Goal: Task Accomplishment & Management: Use online tool/utility

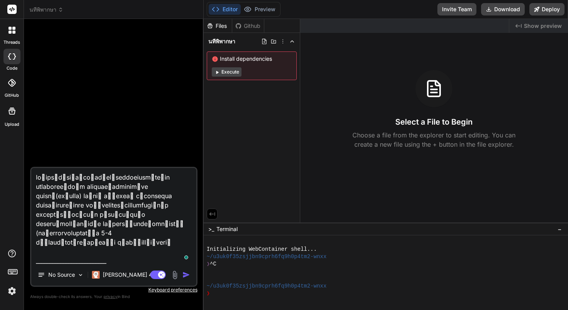
type textarea "x"
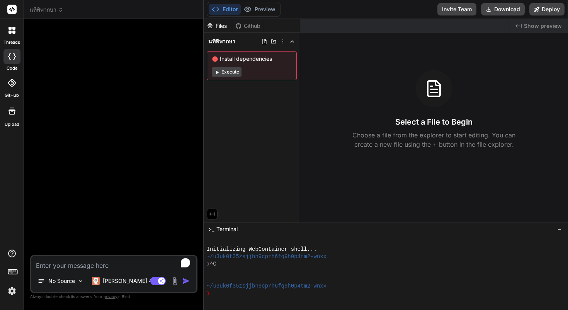
click at [98, 266] on textarea "To enrich screen reader interactions, please activate Accessibility in Grammarl…" at bounding box center [113, 263] width 165 height 14
type textarea "ท"
type textarea "x"
type textarea "ทด"
type textarea "x"
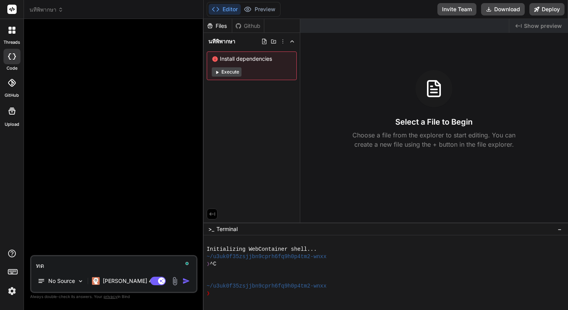
type textarea "ทดส"
type textarea "x"
type textarea "ทดสอ"
type textarea "x"
type textarea "ทดสอบ"
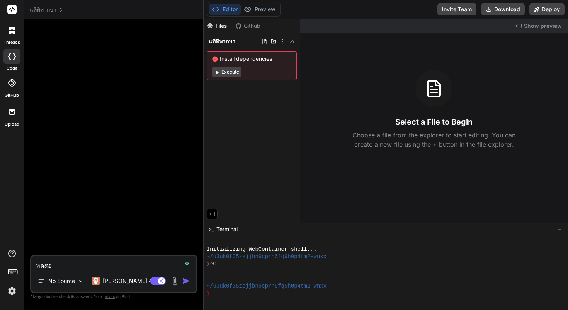
type textarea "x"
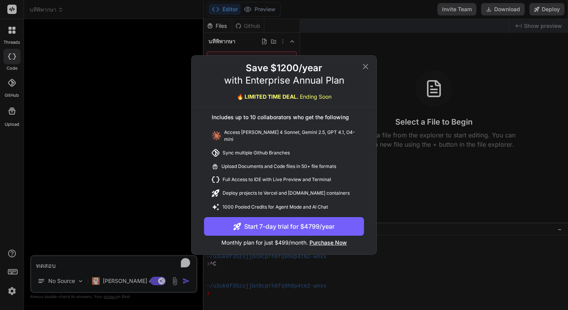
type textarea "ทดสอบ"
click at [371, 69] on div "Save $1200/year with Enterprise Annual Plan 🔥 LIMITED TIME DEAL. Ending Soon" at bounding box center [284, 84] width 185 height 45
click at [365, 70] on icon at bounding box center [365, 66] width 9 height 9
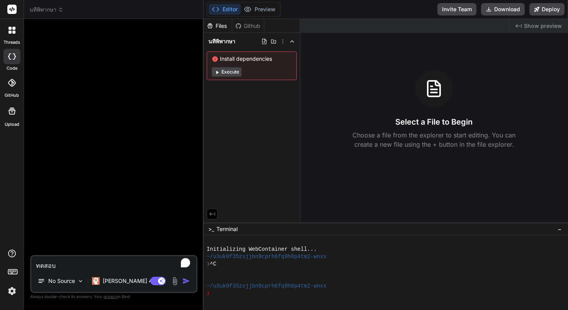
click at [8, 289] on img at bounding box center [11, 290] width 13 height 13
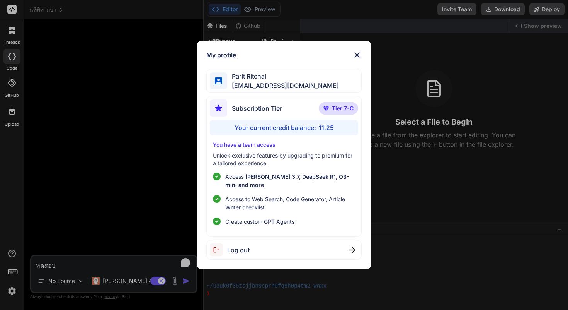
click at [305, 126] on div "Your current credit balance: -11.25" at bounding box center [284, 127] width 148 height 15
click at [263, 143] on p "You have a team access" at bounding box center [284, 145] width 142 height 8
click at [358, 56] on img at bounding box center [357, 54] width 9 height 9
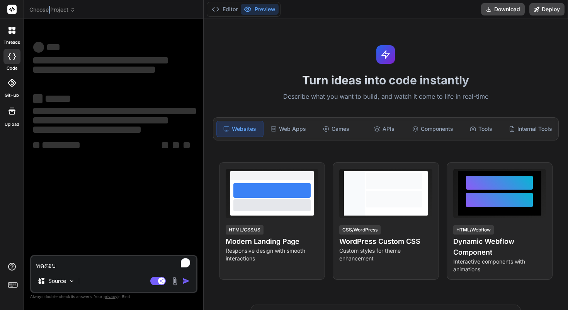
click at [50, 10] on span "Choose Project" at bounding box center [52, 10] width 46 height 8
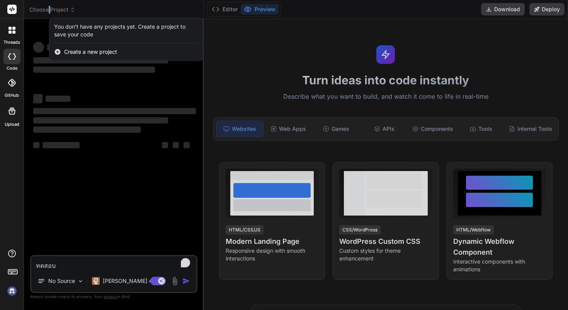
type textarea "x"
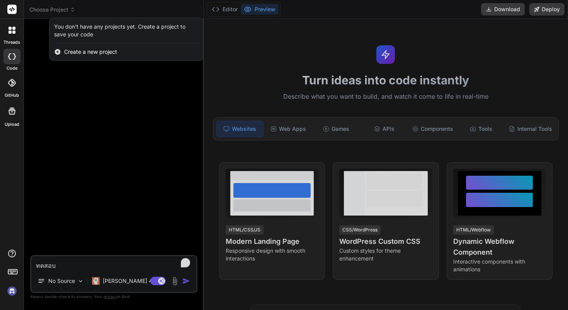
click at [66, 264] on div at bounding box center [284, 155] width 568 height 310
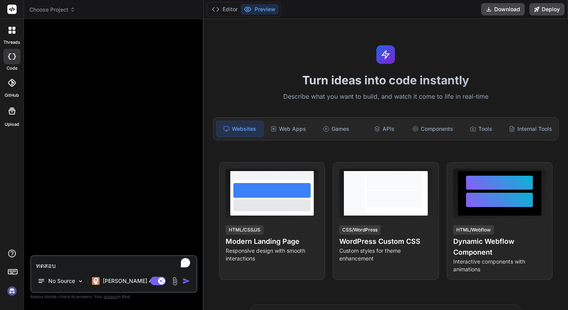
click at [66, 264] on textarea "ทดสอบ" at bounding box center [113, 263] width 165 height 14
type textarea "x"
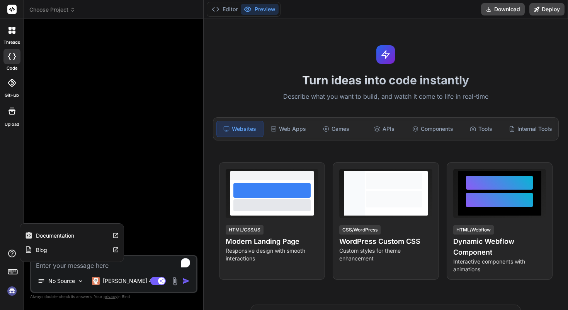
click at [11, 274] on rect at bounding box center [12, 271] width 9 height 5
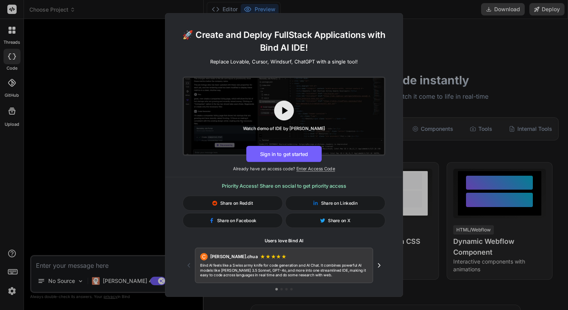
click at [11, 274] on div "🚀 Create and Deploy FullStack Applications with Bind AI IDE! Replace Lovable, C…" at bounding box center [284, 155] width 568 height 310
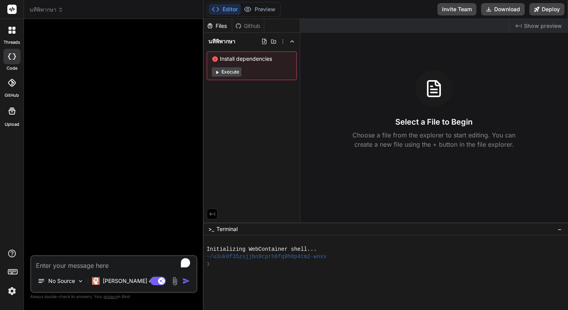
click at [14, 87] on div at bounding box center [11, 82] width 17 height 17
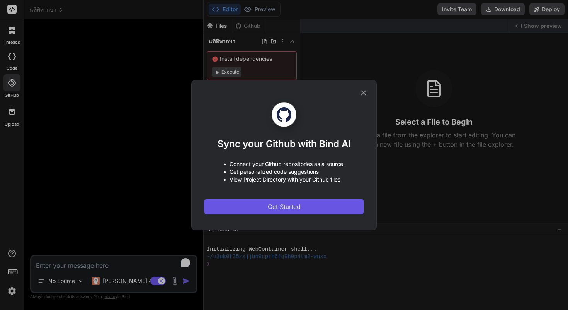
click at [295, 205] on span "Get Started" at bounding box center [284, 206] width 33 height 9
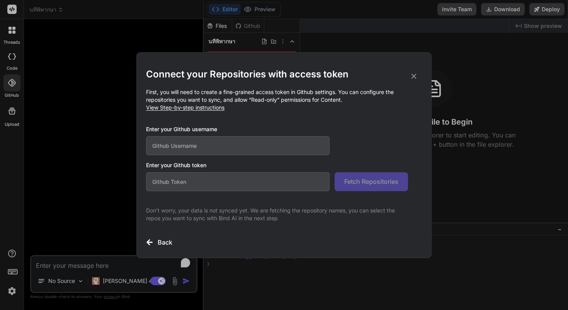
click at [273, 146] on input "text" at bounding box center [238, 145] width 184 height 19
click at [414, 72] on icon at bounding box center [414, 76] width 9 height 9
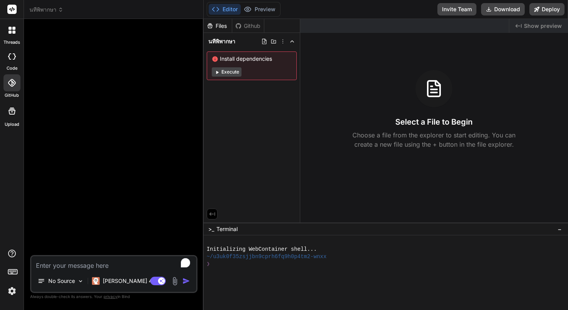
click at [11, 63] on div at bounding box center [11, 56] width 17 height 15
click at [11, 41] on label "threads" at bounding box center [11, 42] width 17 height 7
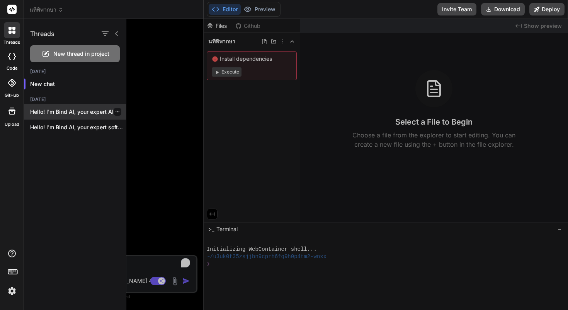
click at [62, 112] on p "Hello! I'm Bind AI, your expert AI..." at bounding box center [78, 112] width 96 height 8
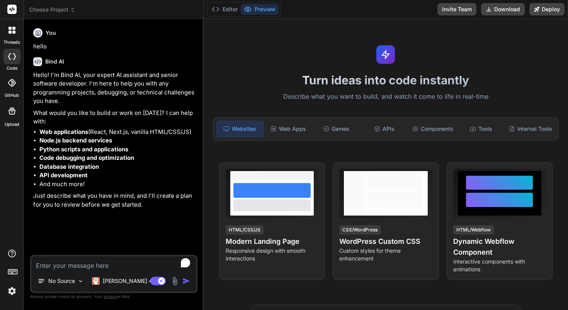
click at [36, 10] on span "Choose Project" at bounding box center [52, 10] width 46 height 8
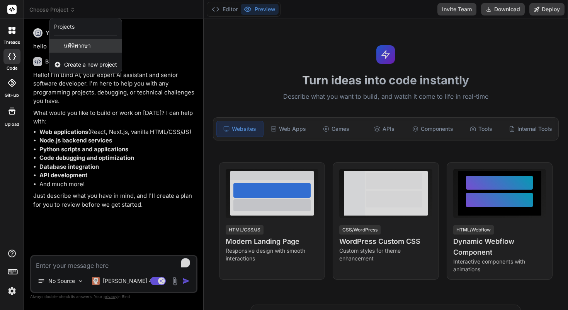
click at [70, 51] on div "นทีพิพากษา" at bounding box center [85, 46] width 72 height 14
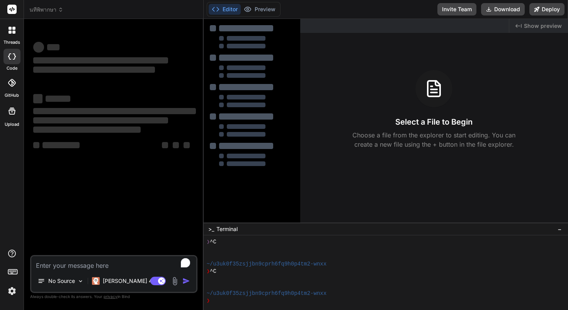
scroll to position [22, 0]
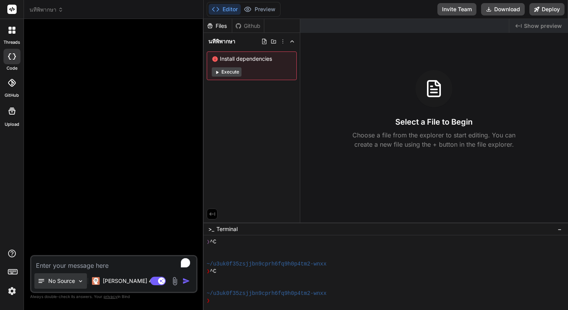
click at [78, 277] on div "No Source" at bounding box center [60, 280] width 53 height 15
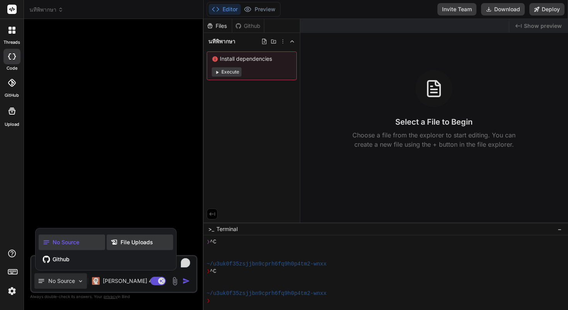
click at [128, 243] on span "File Uploads" at bounding box center [137, 242] width 32 height 8
type textarea "x"
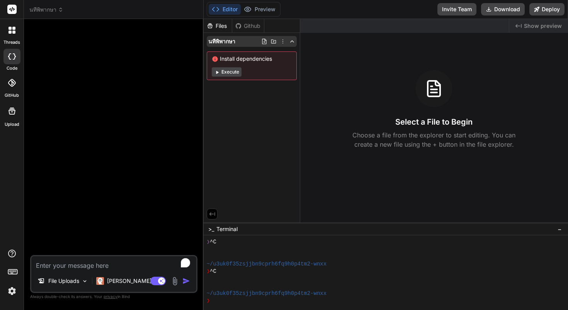
click at [266, 43] on icon at bounding box center [264, 41] width 6 height 6
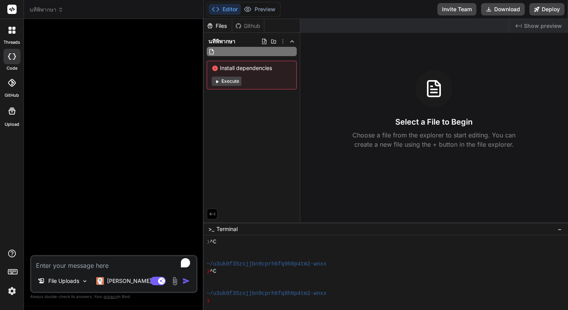
click at [212, 51] on icon at bounding box center [211, 51] width 7 height 7
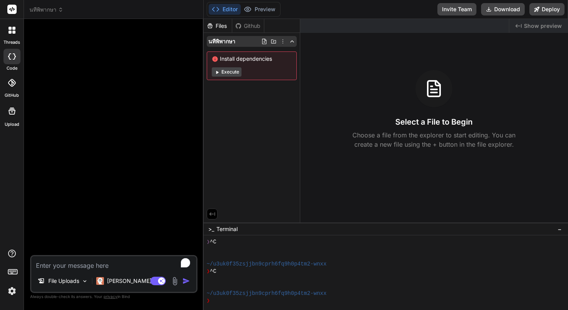
click at [264, 43] on icon at bounding box center [264, 41] width 6 height 6
click at [272, 43] on icon at bounding box center [274, 41] width 6 height 6
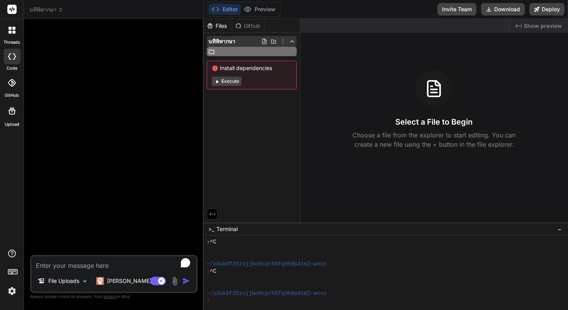
click at [265, 43] on icon at bounding box center [264, 41] width 6 height 6
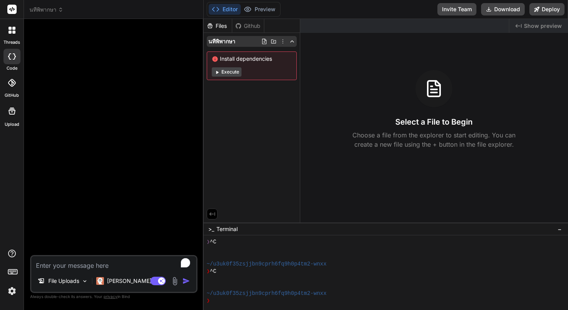
click at [283, 43] on icon at bounding box center [283, 41] width 6 height 6
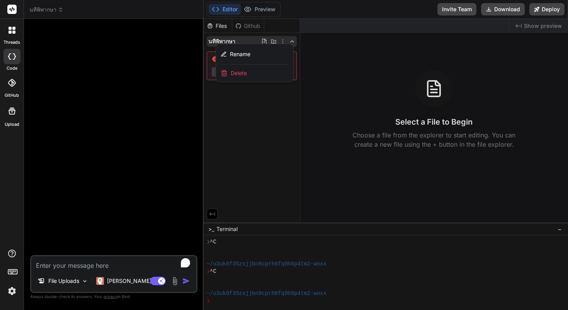
click at [283, 43] on div at bounding box center [386, 164] width 365 height 291
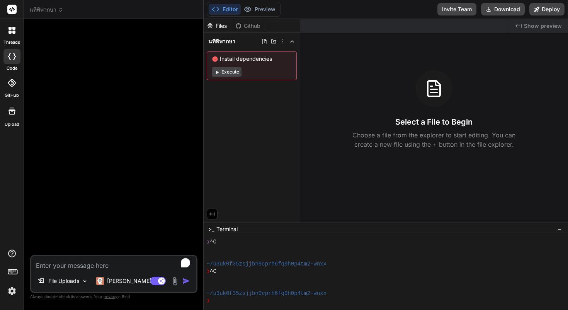
click at [244, 126] on div "Files Github นทีพิพากษา Install dependencies Execute" at bounding box center [252, 120] width 97 height 203
click at [264, 44] on icon at bounding box center [264, 41] width 4 height 5
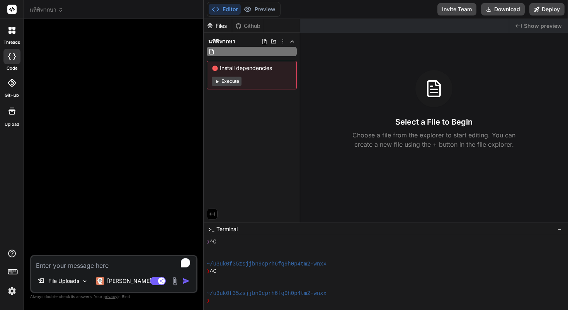
click at [231, 128] on div "Files Github นทีพิพากษา Install dependencies Execute" at bounding box center [252, 120] width 97 height 203
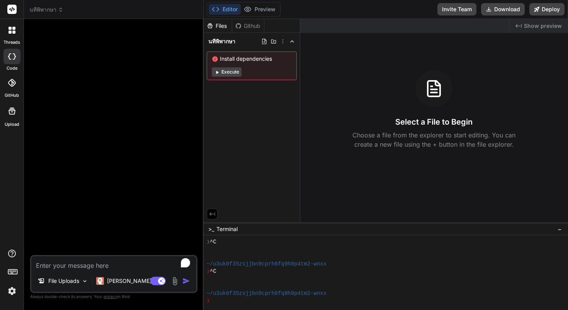
click at [266, 47] on div "นทีพิพากษา Install dependencies Execute" at bounding box center [252, 58] width 96 height 50
click at [265, 41] on icon at bounding box center [264, 41] width 6 height 6
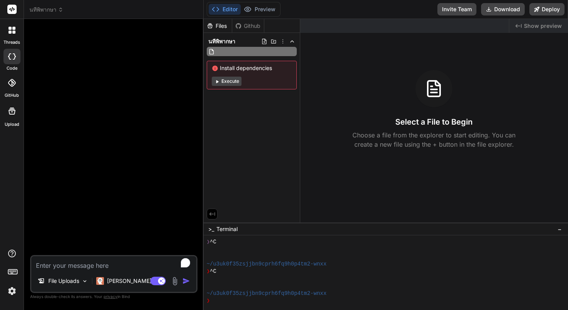
type input "คัมภีร์แก๊ง _นทีพิพากษา_ ⚖️.pdf"
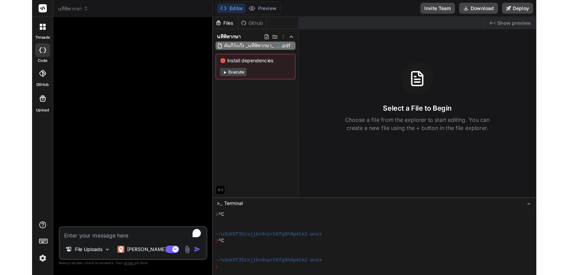
scroll to position [0, 10]
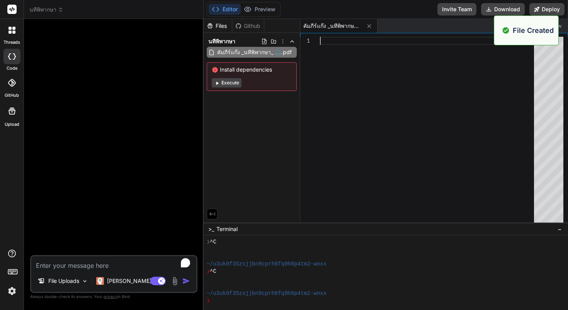
click at [340, 46] on div at bounding box center [429, 131] width 219 height 189
click at [413, 71] on div at bounding box center [429, 131] width 219 height 189
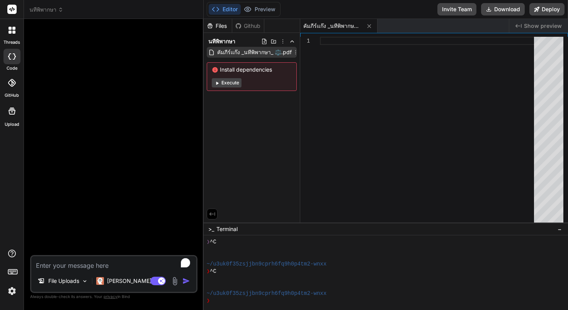
click at [257, 55] on span "คัมภีร์แก๊ง _นทีพิพากษา_ ⚖️.pdf" at bounding box center [254, 52] width 76 height 9
click at [256, 51] on span "คัมภีร์แก๊ง _นทีพิพากษา_ ⚖️.pdf" at bounding box center [254, 52] width 76 height 9
click at [249, 54] on span "คัมภีร์แก๊ง _นทีพิพากษา_ ⚖️.pdf" at bounding box center [254, 52] width 76 height 9
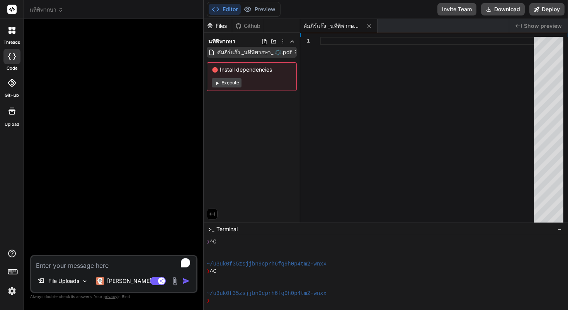
click at [249, 54] on span "คัมภีร์แก๊ง _นทีพิพากษา_ ⚖️.pdf" at bounding box center [254, 52] width 76 height 9
click at [295, 52] on icon at bounding box center [296, 52] width 6 height 6
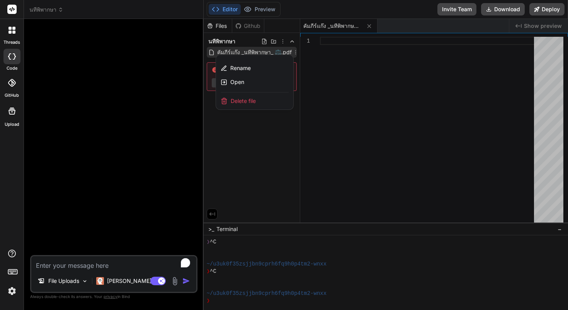
click at [295, 52] on div at bounding box center [386, 164] width 365 height 291
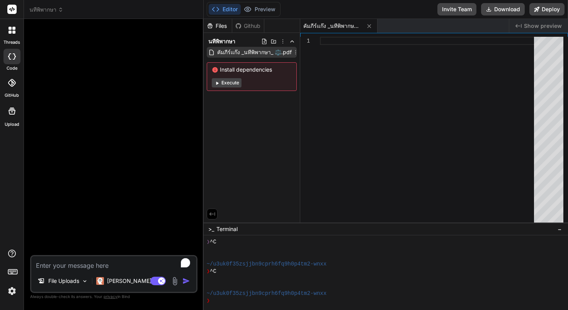
click at [295, 52] on icon at bounding box center [296, 52] width 6 height 6
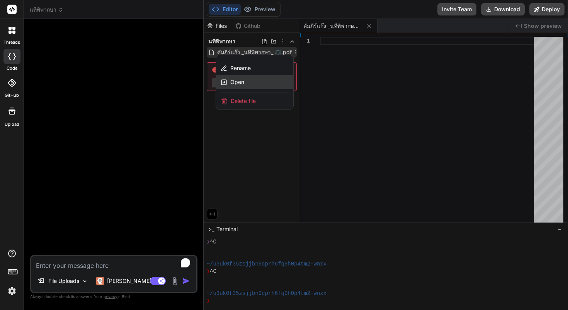
click at [273, 80] on div "Open" at bounding box center [254, 82] width 77 height 14
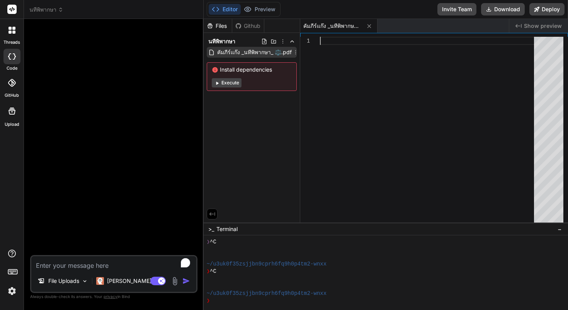
click at [326, 53] on div at bounding box center [429, 131] width 219 height 189
click at [293, 52] on icon at bounding box center [296, 52] width 6 height 6
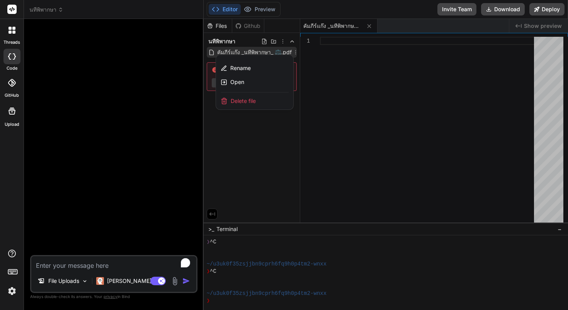
click at [270, 97] on div "Delete file" at bounding box center [254, 100] width 77 height 17
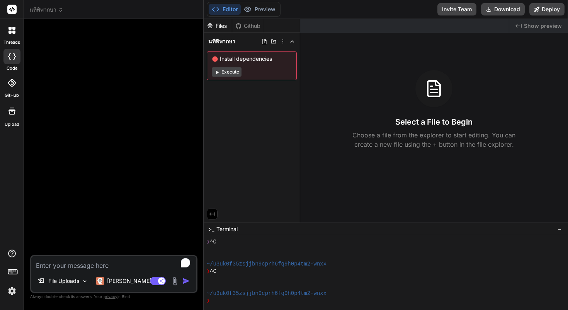
click at [287, 148] on div "Files Github นทีพิพากษา Install dependencies Execute" at bounding box center [252, 120] width 97 height 203
click at [339, 146] on div "Select a File to Begin Choose a file from the explorer to start editing. You ca…" at bounding box center [434, 109] width 268 height 79
click at [271, 44] on icon at bounding box center [274, 41] width 6 height 6
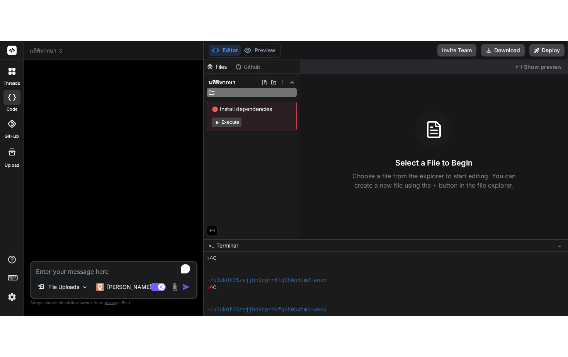
scroll to position [37, 0]
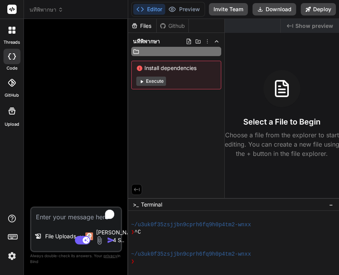
click at [85, 66] on div at bounding box center [77, 115] width 90 height 181
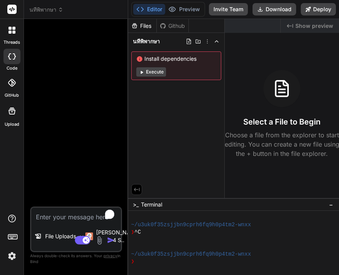
click at [14, 118] on div at bounding box center [12, 111] width 19 height 19
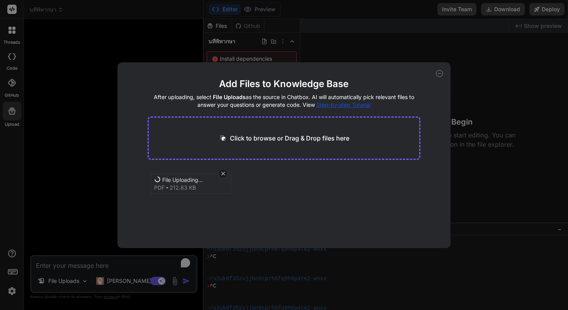
scroll to position [22, 0]
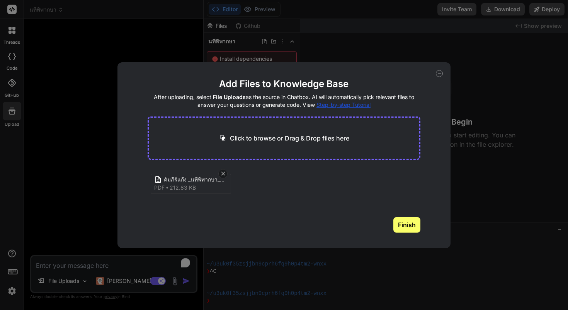
click at [407, 222] on button "Finish" at bounding box center [407, 224] width 27 height 15
click at [440, 73] on icon at bounding box center [439, 73] width 3 height 0
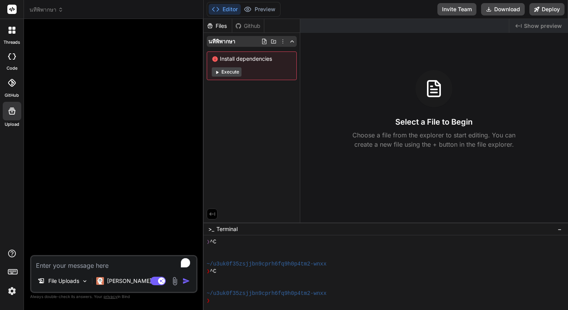
click at [266, 43] on icon at bounding box center [264, 41] width 6 height 6
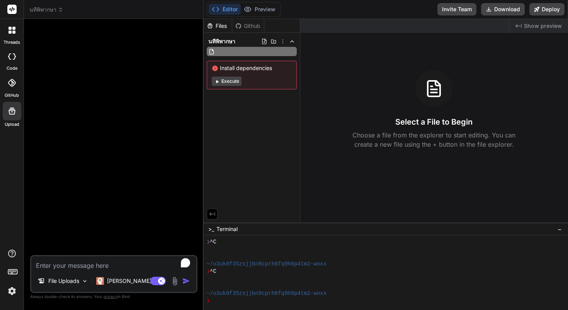
click at [247, 52] on input "text" at bounding box center [258, 51] width 85 height 9
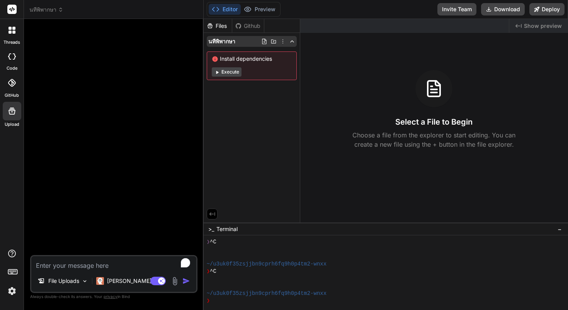
click at [262, 43] on icon at bounding box center [264, 41] width 4 height 5
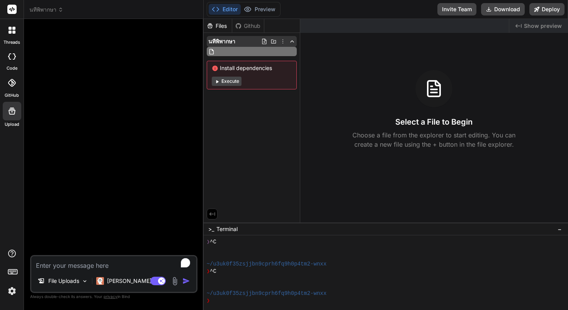
click at [262, 43] on icon at bounding box center [264, 41] width 4 height 5
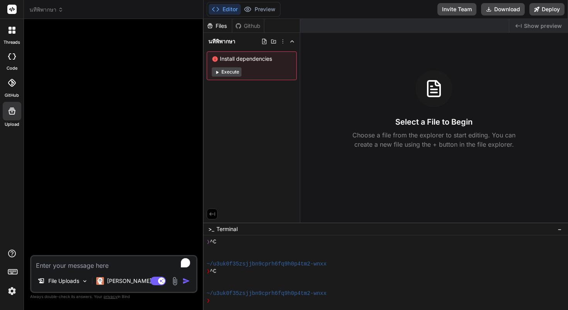
click at [250, 29] on div "Github" at bounding box center [248, 26] width 32 height 8
click at [225, 27] on div "Files" at bounding box center [218, 26] width 28 height 8
click at [51, 282] on p "File Uploads" at bounding box center [63, 281] width 31 height 8
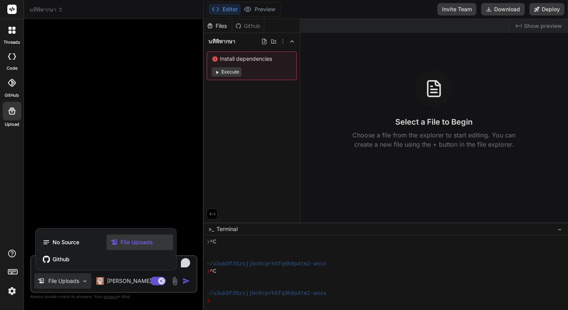
click at [125, 241] on span "File Uploads" at bounding box center [137, 242] width 32 height 8
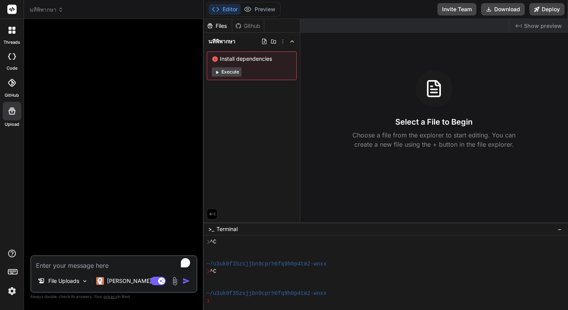
click at [14, 109] on icon at bounding box center [11, 110] width 9 height 9
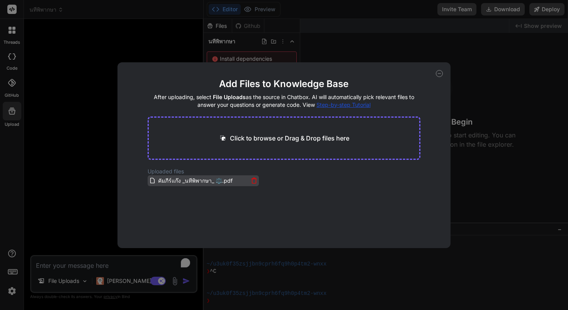
click at [191, 178] on span "คัมภีร์แก๊ง _นทีพิพากษา_ ⚖️.pdf" at bounding box center [195, 180] width 76 height 9
click at [441, 73] on icon at bounding box center [439, 73] width 3 height 0
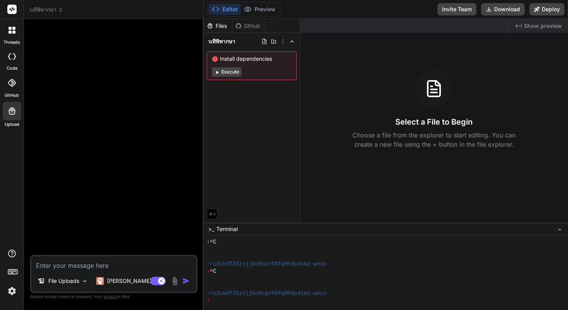
click at [75, 265] on textarea "To enrich screen reader interactions, please activate Accessibility in Grammarl…" at bounding box center [113, 263] width 165 height 14
click at [232, 74] on button "Execute" at bounding box center [227, 71] width 30 height 9
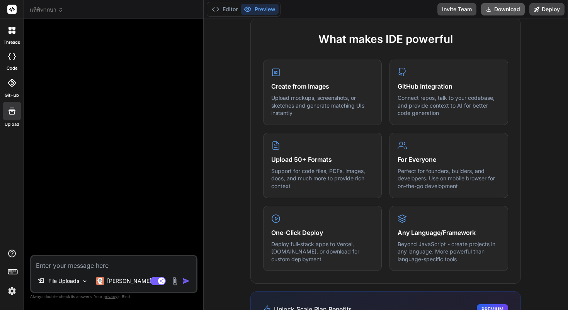
scroll to position [110, 0]
type textarea "x"
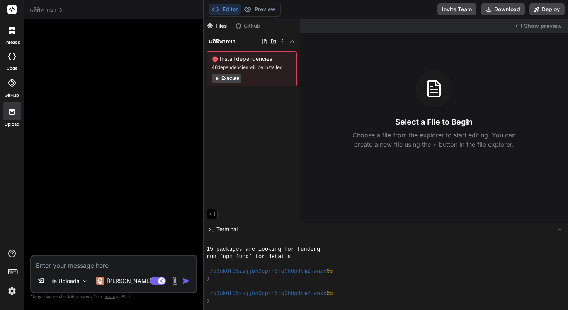
scroll to position [132, 0]
click at [78, 264] on textarea "To enrich screen reader interactions, please activate Accessibility in Grammarl…" at bounding box center [113, 263] width 165 height 14
type textarea "ส"
type textarea "x"
type textarea "สร"
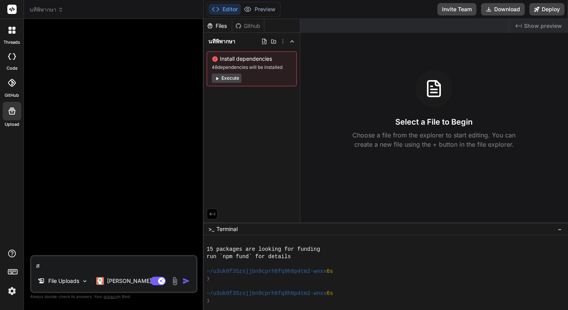
type textarea "x"
type textarea "สร้"
type textarea "x"
type textarea "สร้า"
type textarea "x"
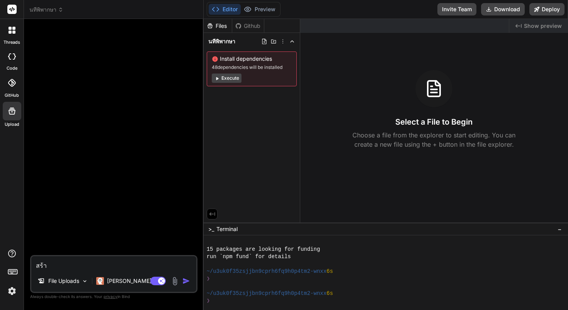
type textarea "สร้าง"
type textarea "x"
type textarea "สร้าง"
click at [17, 35] on div at bounding box center [12, 30] width 16 height 16
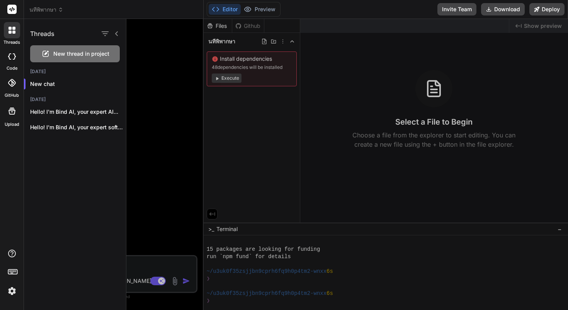
click at [70, 58] on div "New thread in project" at bounding box center [75, 53] width 90 height 17
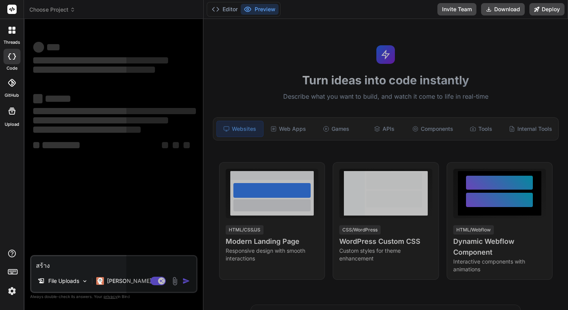
scroll to position [162, 0]
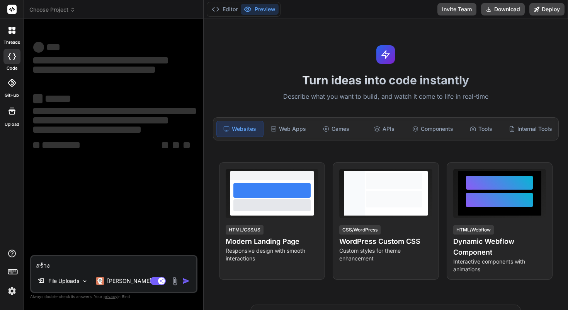
click at [65, 14] on header "Choose Project Created with Pixso." at bounding box center [114, 9] width 180 height 19
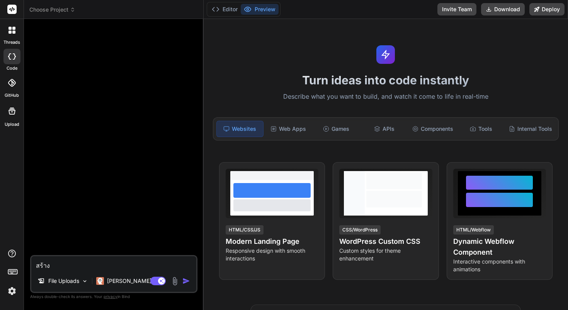
click at [61, 10] on span "Choose Project" at bounding box center [52, 10] width 46 height 8
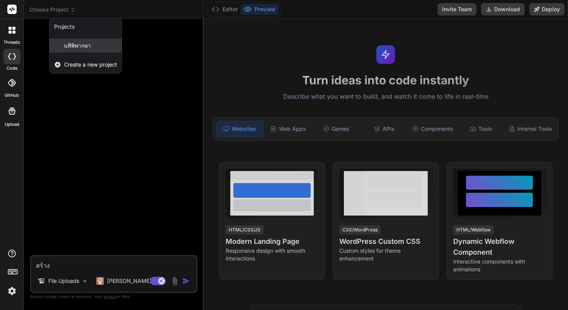
click at [74, 47] on span "นทีพิพากษา" at bounding box center [77, 46] width 27 height 8
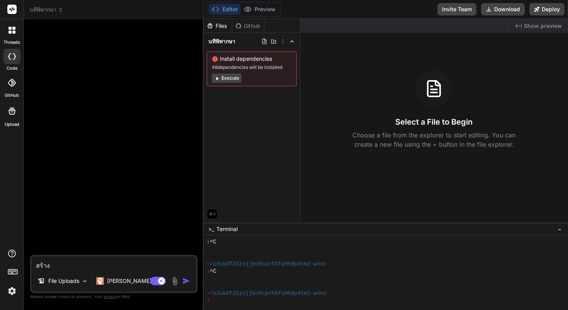
click at [99, 264] on textarea "สร้าง" at bounding box center [113, 263] width 165 height 14
click at [231, 82] on button "Execute" at bounding box center [227, 77] width 30 height 9
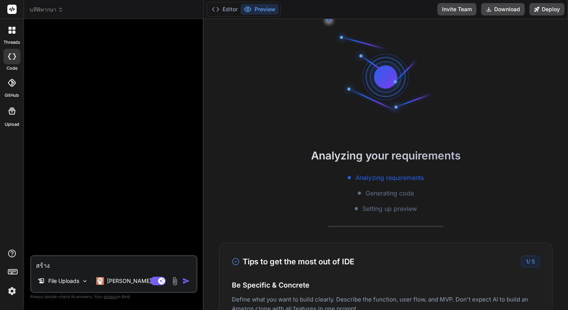
scroll to position [301, 0]
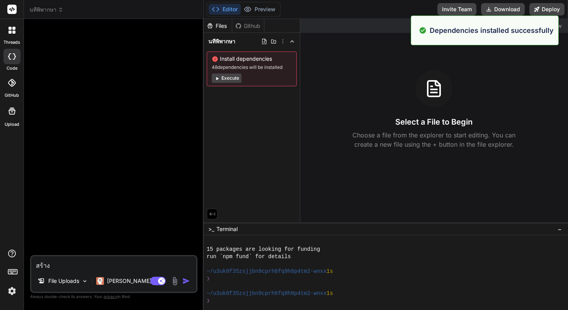
click at [98, 268] on textarea "สร้าง" at bounding box center [113, 263] width 165 height 14
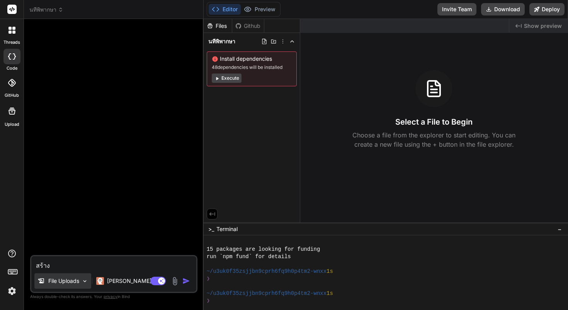
click at [81, 280] on div "File Uploads" at bounding box center [62, 280] width 57 height 15
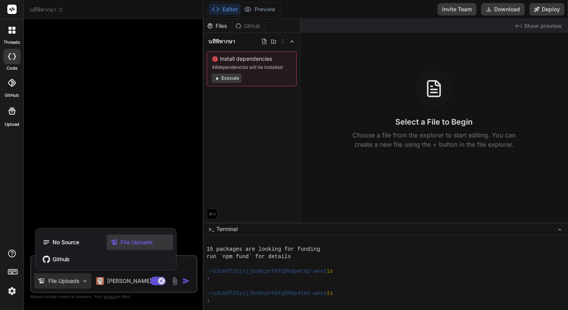
click at [81, 280] on div at bounding box center [284, 155] width 568 height 310
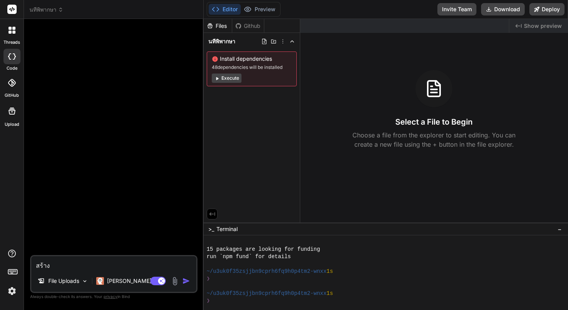
click at [90, 265] on textarea "สร้าง" at bounding box center [113, 263] width 165 height 14
click at [124, 277] on p "[PERSON_NAME] 4 S.." at bounding box center [136, 281] width 58 height 8
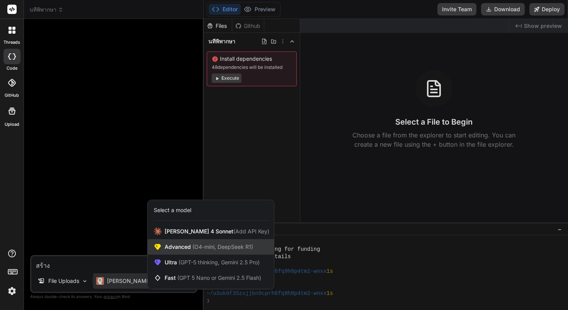
click at [166, 249] on span "Advanced (O4-mini, DeepSeek R1)" at bounding box center [209, 247] width 89 height 8
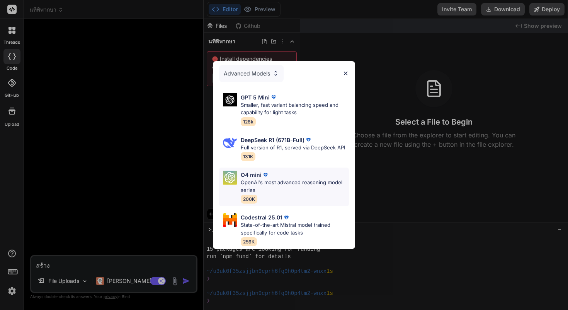
click at [308, 182] on p "OpenAI's most advanced reasoning model series" at bounding box center [295, 186] width 108 height 15
type textarea "x"
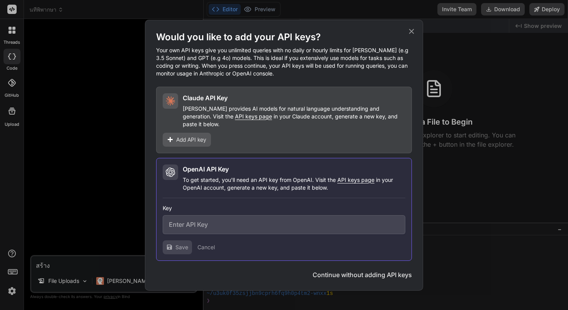
click at [335, 270] on button "Continue without adding API keys" at bounding box center [362, 274] width 99 height 9
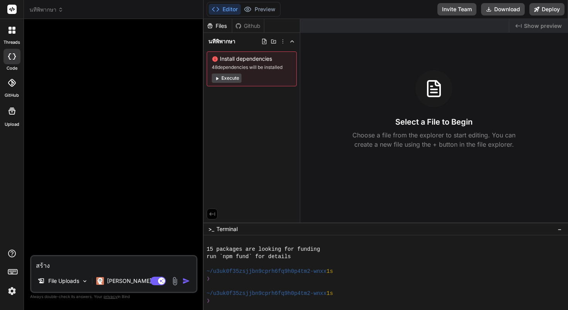
click at [128, 266] on textarea "สร้าง" at bounding box center [113, 263] width 165 height 14
type textarea "สร้างแ"
type textarea "x"
type textarea "สร้างแพ"
type textarea "x"
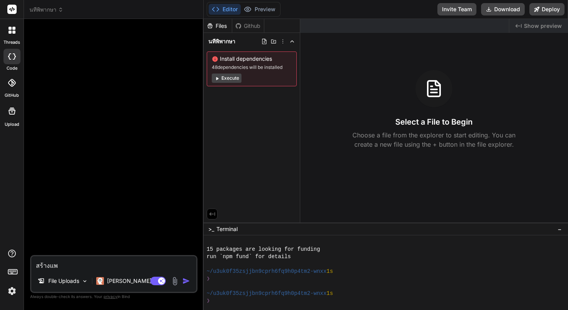
type textarea "สร้างแ"
type textarea "x"
type textarea "สร้าง"
type textarea "x"
type textarea "สร้างร"
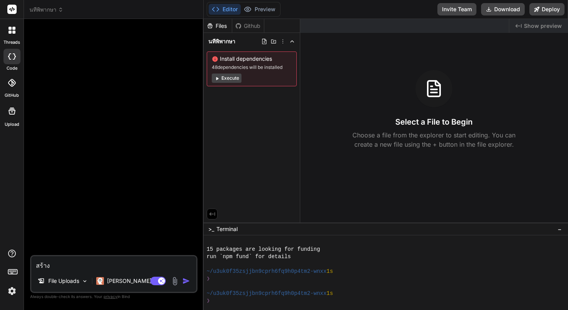
type textarea "x"
type textarea "สร้างระ"
type textarea "x"
type textarea "สร้างระบ"
type textarea "x"
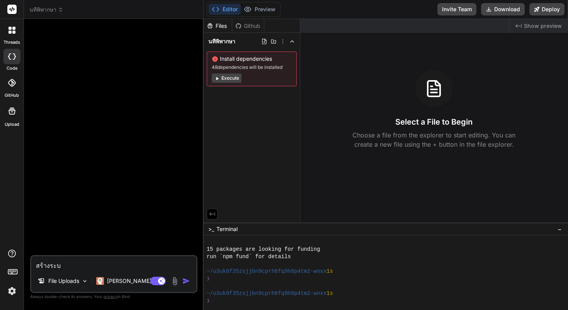
type textarea "สร้างระบบ"
type textarea "x"
type textarea "สร้างระบบข"
type textarea "x"
type textarea "สร้างระบบขอ"
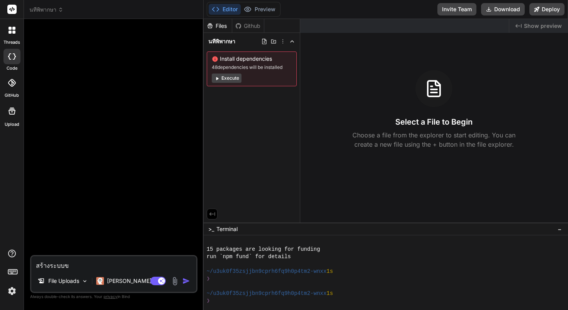
type textarea "x"
type textarea "สร้างระบบของ"
type textarea "x"
type textarea "สร้างระบบของน"
type textarea "x"
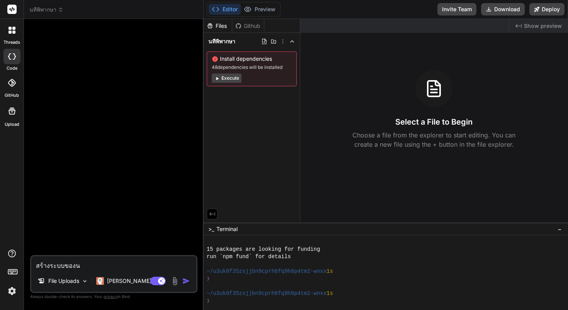
type textarea "สร้างระบบของนท"
type textarea "x"
type textarea "สร้างระบบของนที"
type textarea "x"
type textarea "สร้างระบบของนทีพ"
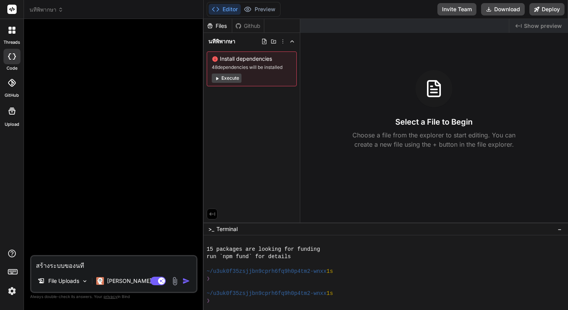
type textarea "x"
type textarea "สร้างระบบของนทีพิ"
type textarea "x"
type textarea "สร้างระบบของนทีพิพ"
type textarea "x"
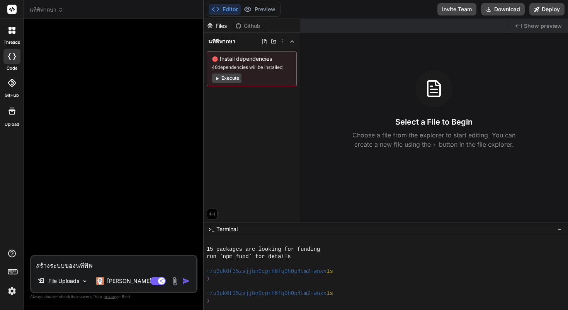
type textarea "สร้างระบบของนทีพิพา"
type textarea "x"
type textarea "สร้างระบบของนทีพิพาก"
type textarea "x"
type textarea "สร้างระบบของนทีพิพากษ"
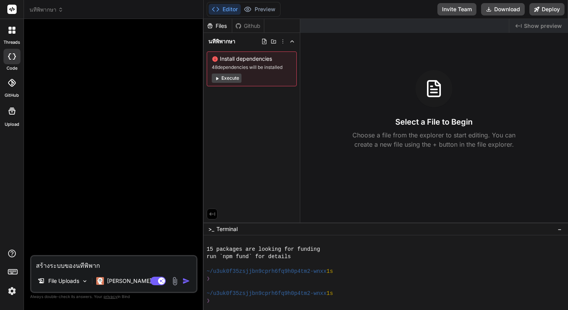
type textarea "x"
type textarea "สร้างระบบของนทีพิพากษา"
type textarea "x"
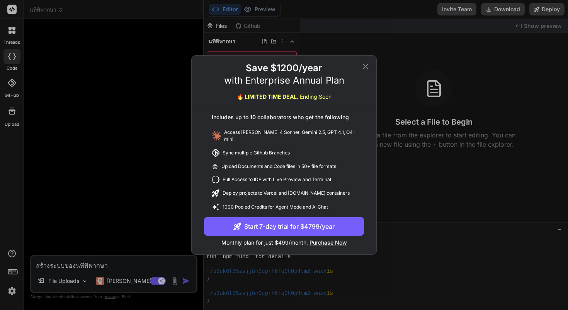
type textarea "สร้างระบบของนทีพิพากษา"
click at [364, 71] on icon at bounding box center [365, 66] width 9 height 9
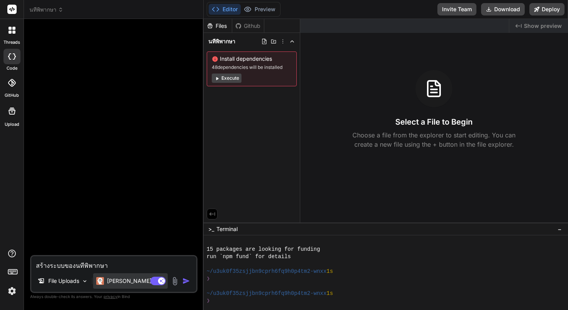
click at [111, 280] on p "[PERSON_NAME] 4 S.." at bounding box center [136, 281] width 58 height 8
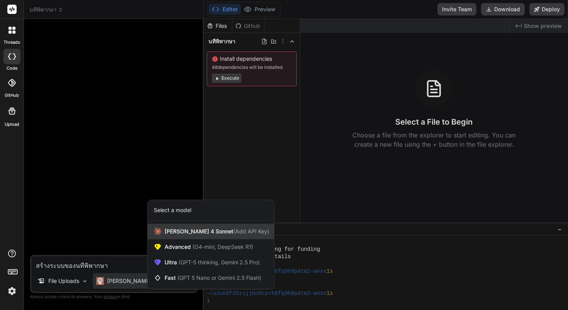
click at [177, 227] on span "[PERSON_NAME] 4 Sonnet (Add API Key)" at bounding box center [217, 231] width 105 height 8
type textarea "x"
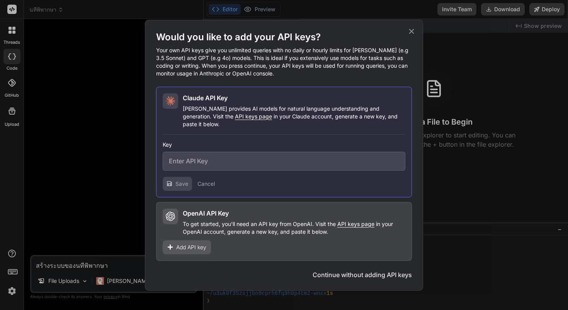
click at [355, 220] on span "API keys page" at bounding box center [356, 223] width 37 height 7
click at [345, 222] on span "API keys page" at bounding box center [356, 223] width 37 height 7
click at [197, 246] on span "Add API key" at bounding box center [191, 247] width 30 height 8
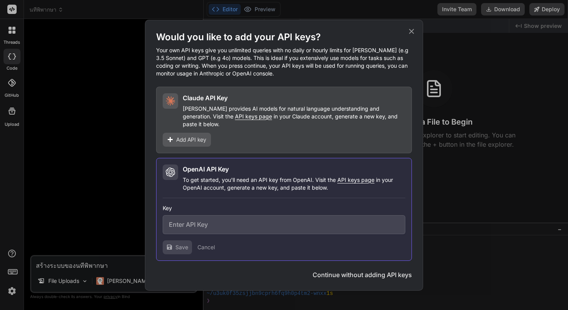
click at [217, 220] on input "text" at bounding box center [284, 224] width 243 height 19
paste input "คัมภีร์แก๊ง _นทีพิพากษา_ ⚖️.pdf"
type input "คัมภีร์แก๊ง _นทีพิพากษา_ ⚖️.pdf"
click at [179, 245] on span "Save" at bounding box center [182, 247] width 13 height 8
click at [386, 248] on button "Delete" at bounding box center [389, 247] width 34 height 14
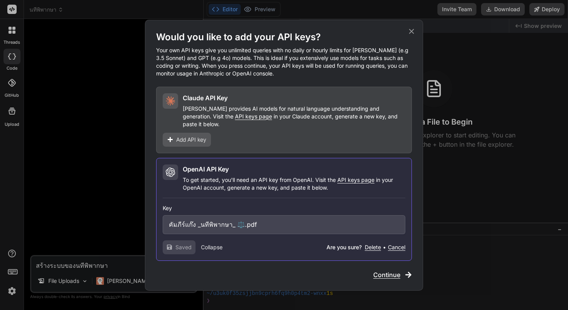
click at [377, 246] on button "Delete" at bounding box center [373, 247] width 16 height 8
click at [367, 244] on button "Delete" at bounding box center [373, 247] width 16 height 8
type textarea "x"
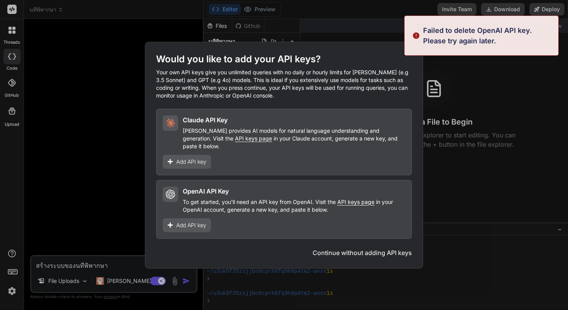
click at [195, 223] on span "Add API key" at bounding box center [191, 225] width 30 height 8
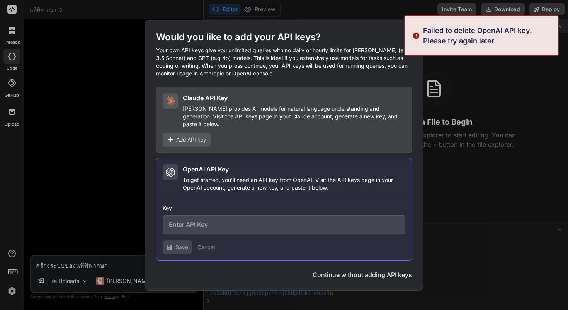
click at [207, 225] on input "text" at bounding box center [284, 224] width 243 height 19
paste input "sk-proj-qcl874XsBNMFyPftNVINiZpI72Pr0DEc7EGGd-qywnn7715gTUfNN-9s8JR7wz3YWqKES_G…"
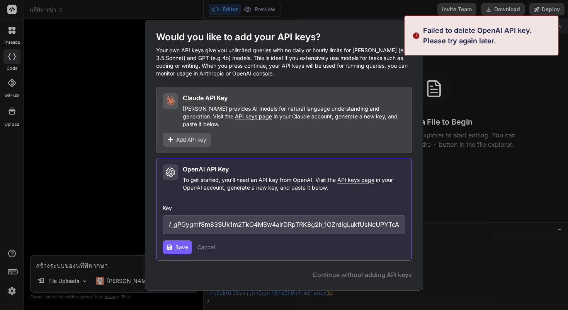
type input "sk-proj-qcl874XsBNMFyPftNVINiZpI72Pr0DEc7EGGd-qywnn7715gTUfNN-9s8JR7wz3YWqKES_G…"
click at [174, 247] on button "Save" at bounding box center [177, 247] width 29 height 14
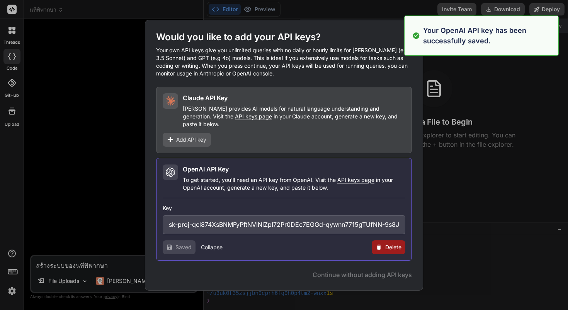
type textarea "x"
click at [395, 270] on span "Continue" at bounding box center [386, 274] width 27 height 9
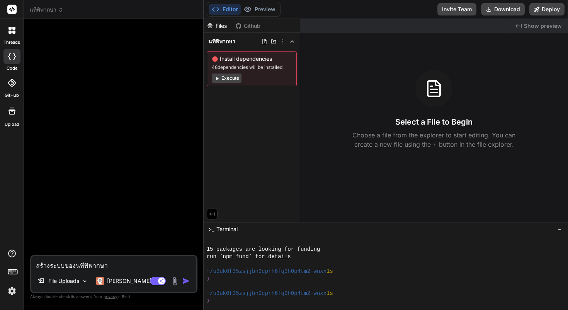
click at [140, 265] on textarea "สร้างระบบของนทีพิพากษา" at bounding box center [113, 263] width 165 height 14
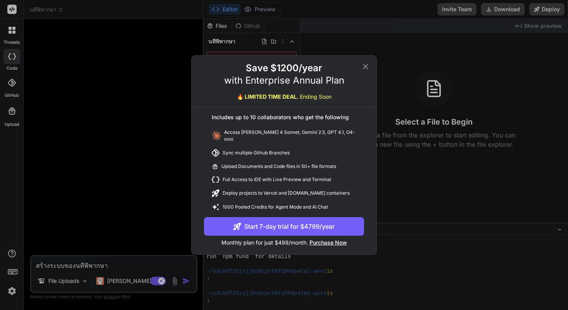
click at [367, 68] on icon at bounding box center [365, 66] width 9 height 9
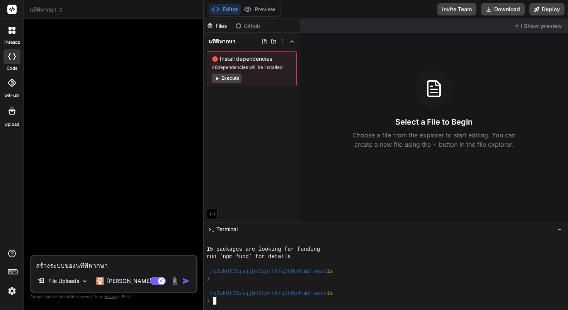
scroll to position [301, 0]
click at [230, 9] on button "Editor" at bounding box center [225, 9] width 32 height 11
click at [9, 12] on rect at bounding box center [11, 9] width 9 height 9
click at [10, 10] on rect at bounding box center [11, 9] width 9 height 9
click at [559, 8] on button "Deploy" at bounding box center [547, 9] width 35 height 12
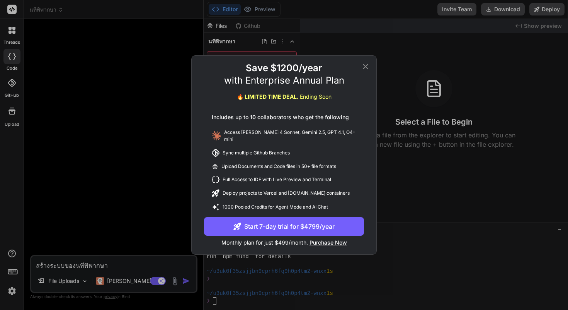
click at [367, 69] on icon at bounding box center [365, 66] width 5 height 5
